Goal: Information Seeking & Learning: Learn about a topic

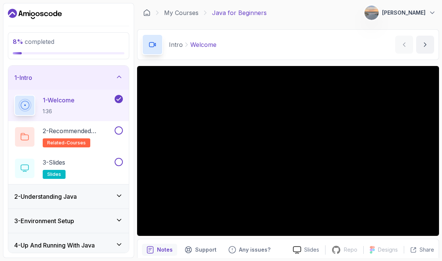
scroll to position [30, 0]
click at [121, 126] on button at bounding box center [119, 130] width 8 height 8
click at [115, 121] on div "2 - Recommended Courses related-courses" at bounding box center [68, 136] width 121 height 31
click at [149, 208] on div "Slides Repo Repository not available Designs Design not available Share Notes S…" at bounding box center [288, 177] width 302 height 222
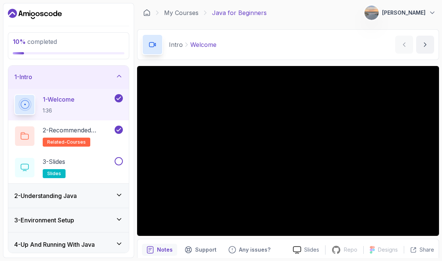
click at [77, 191] on h3 "2 - Understanding Java" at bounding box center [45, 195] width 63 height 9
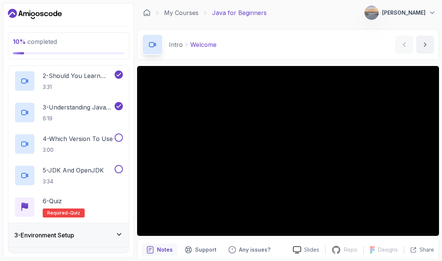
scroll to position [82, 0]
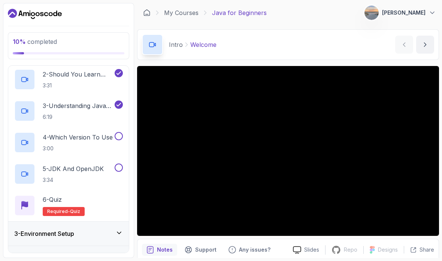
click at [96, 132] on h2 "4 - Which Version To Use 3:00" at bounding box center [78, 141] width 70 height 19
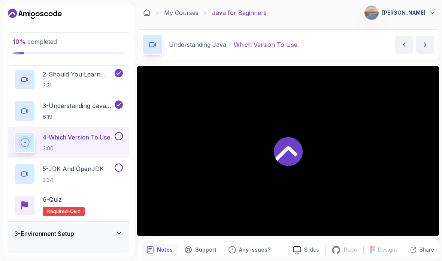
click at [106, 113] on p "6:19" at bounding box center [78, 116] width 70 height 7
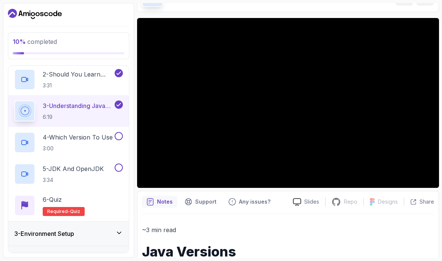
scroll to position [52, 0]
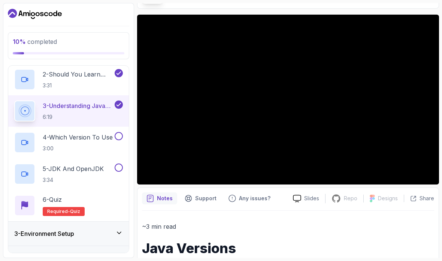
click at [85, 132] on h2 "4 - Which Version To Use 3:00" at bounding box center [78, 141] width 70 height 19
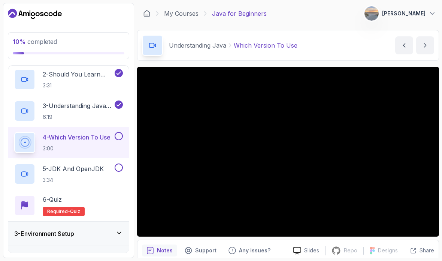
click at [89, 164] on h2 "5 - JDK And OpenJDK 3:34" at bounding box center [73, 173] width 61 height 19
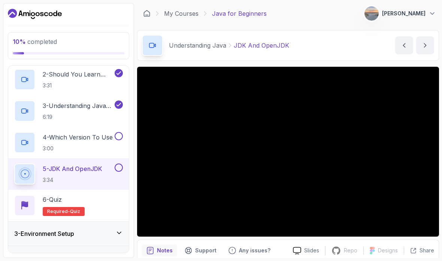
click at [120, 132] on button at bounding box center [119, 136] width 8 height 8
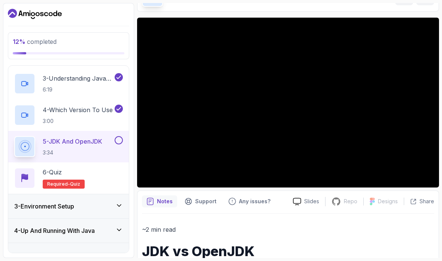
scroll to position [116, 0]
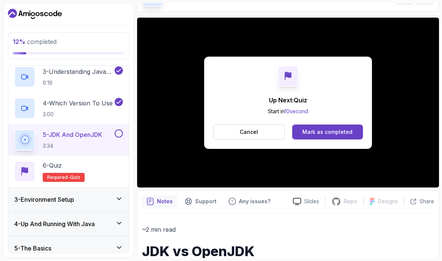
click at [97, 169] on div "6 - Quiz Required- quiz" at bounding box center [68, 171] width 109 height 21
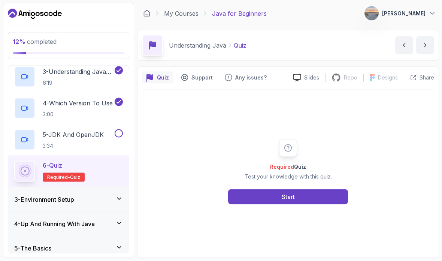
scroll to position [30, 0]
click at [332, 189] on button "Start" at bounding box center [288, 196] width 120 height 15
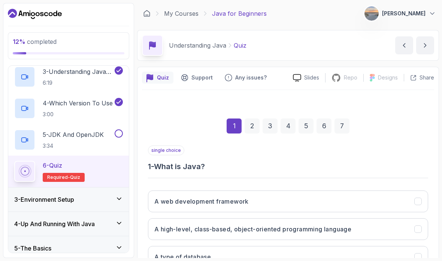
click at [360, 218] on button "A high-level, class-based, object-oriented programming language" at bounding box center [288, 229] width 280 height 22
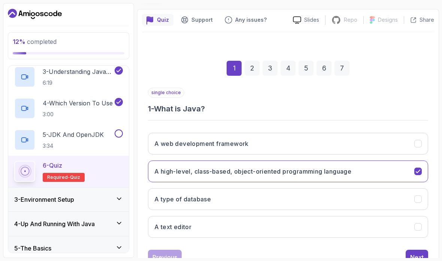
scroll to position [56, 0]
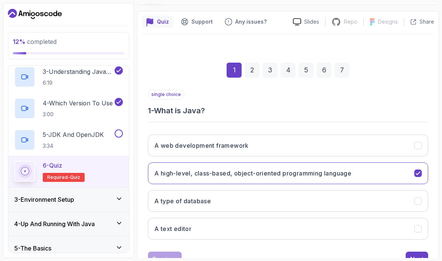
click at [417, 197] on div "A type of database" at bounding box center [417, 200] width 7 height 7
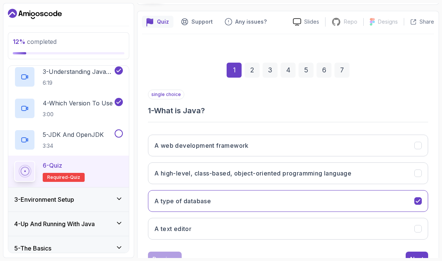
click at [418, 169] on div "A high-level, class-based, object-oriented programming language" at bounding box center [417, 172] width 7 height 7
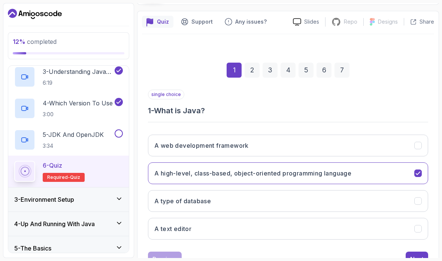
click at [417, 251] on button "Next" at bounding box center [416, 258] width 22 height 15
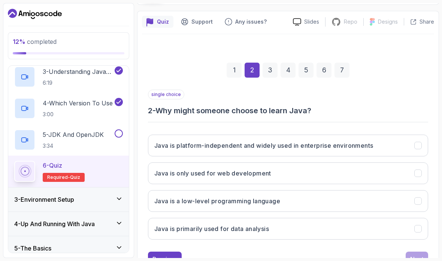
click at [395, 134] on button "Java is platform-independent and widely used in enterprise environments" at bounding box center [288, 145] width 280 height 22
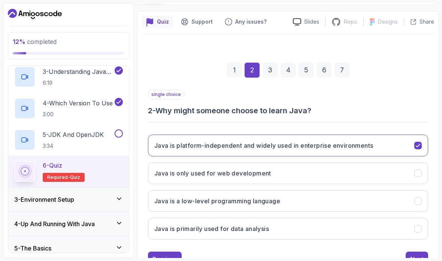
click at [418, 254] on div "Next" at bounding box center [416, 258] width 13 height 9
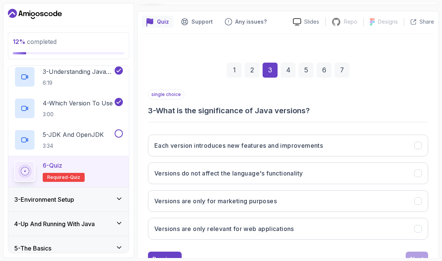
click at [385, 134] on button "Each version introduces new features and improvements" at bounding box center [288, 145] width 280 height 22
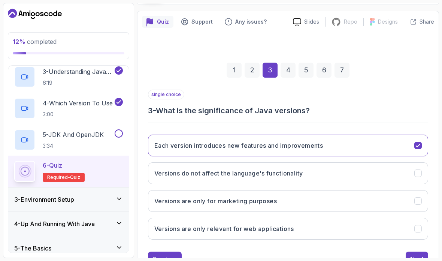
click at [420, 254] on div "Next" at bounding box center [416, 258] width 13 height 9
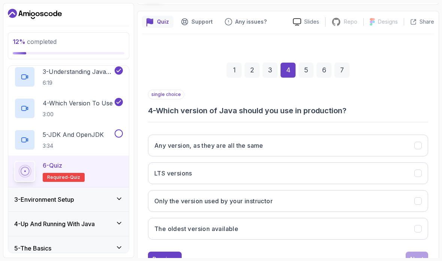
click at [381, 162] on button "LTS versions" at bounding box center [288, 173] width 280 height 22
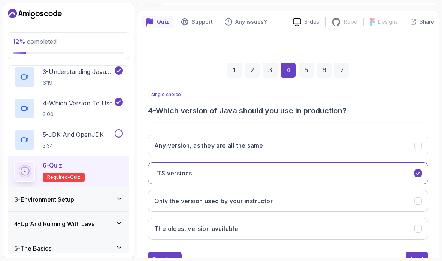
click at [420, 254] on div "Next" at bounding box center [416, 258] width 13 height 9
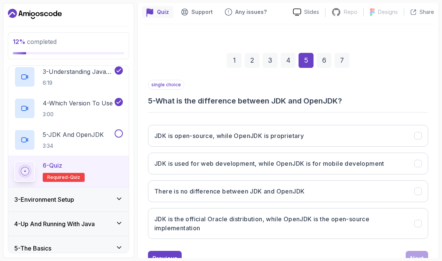
scroll to position [65, 0]
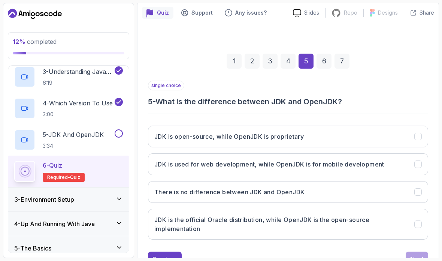
click at [402, 215] on h3 "JDK is the official Oracle distribution, while OpenJDK is the open-source imple…" at bounding box center [279, 224] width 251 height 18
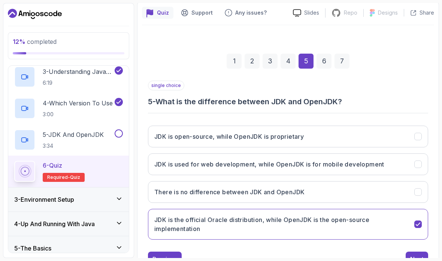
click at [420, 254] on div "Next" at bounding box center [416, 258] width 13 height 9
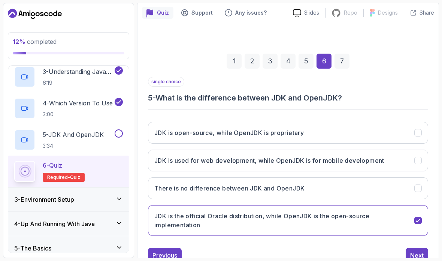
scroll to position [56, 0]
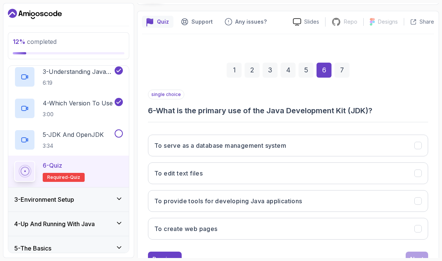
click at [400, 190] on button "To provide tools for developing Java applications" at bounding box center [288, 201] width 280 height 22
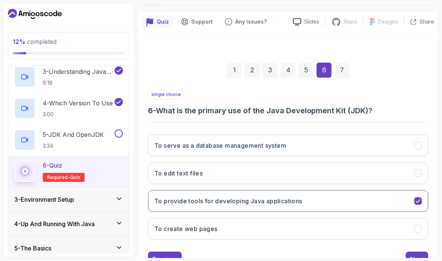
click at [421, 251] on button "Next" at bounding box center [416, 258] width 22 height 15
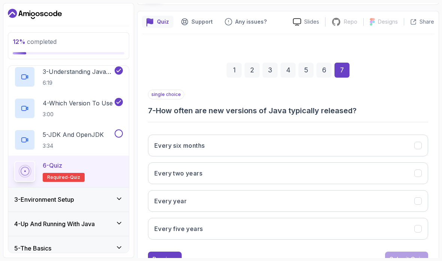
click at [418, 141] on div "Every six months" at bounding box center [417, 144] width 7 height 7
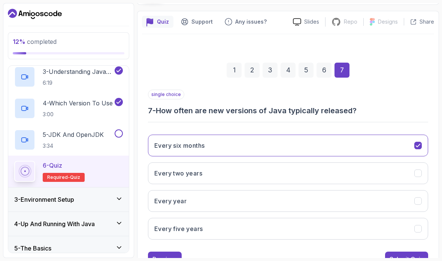
click at [422, 254] on div "Submit Quiz" at bounding box center [406, 258] width 34 height 9
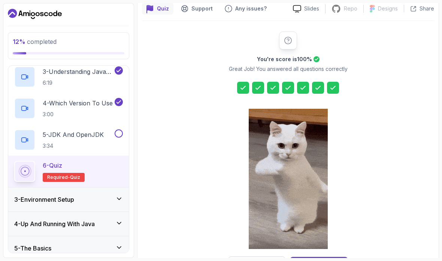
scroll to position [68, 0]
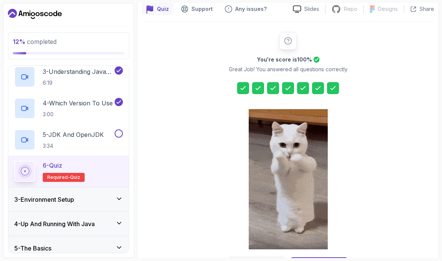
click at [334, 260] on div "Next Lecture" at bounding box center [319, 264] width 37 height 9
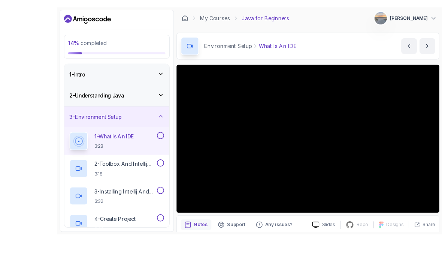
scroll to position [30, 0]
